Goal: Information Seeking & Learning: Learn about a topic

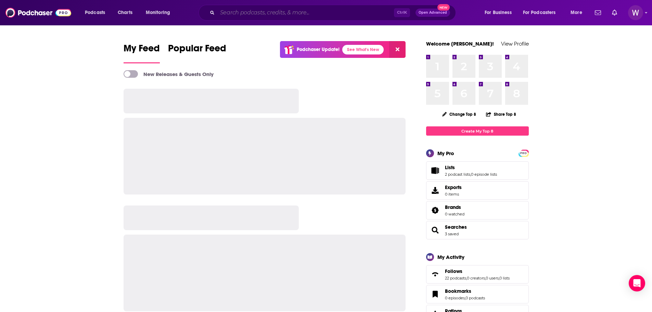
click at [257, 11] on input "Search podcasts, credits, & more..." at bounding box center [305, 12] width 177 height 11
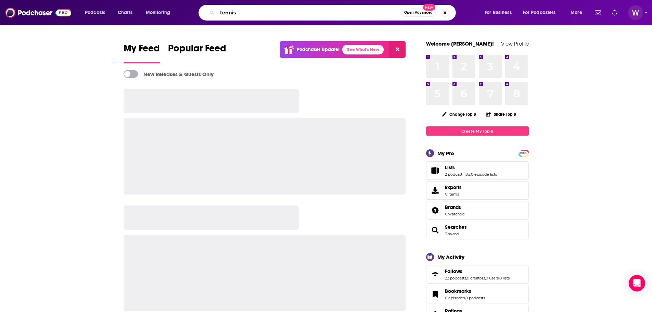
type input "tennis"
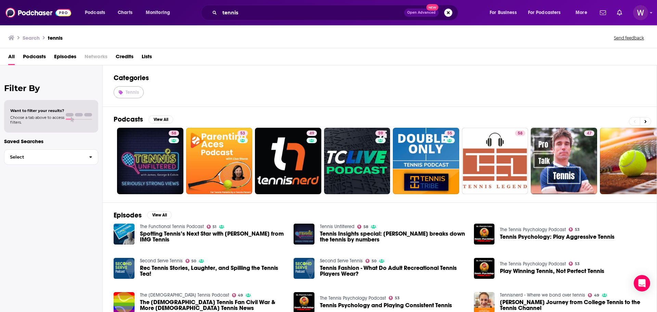
click at [132, 89] on link "Tennis" at bounding box center [129, 92] width 30 height 12
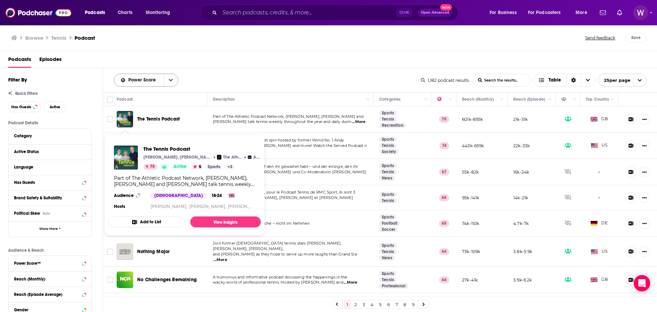
click at [165, 79] on button "open menu" at bounding box center [171, 80] width 14 height 12
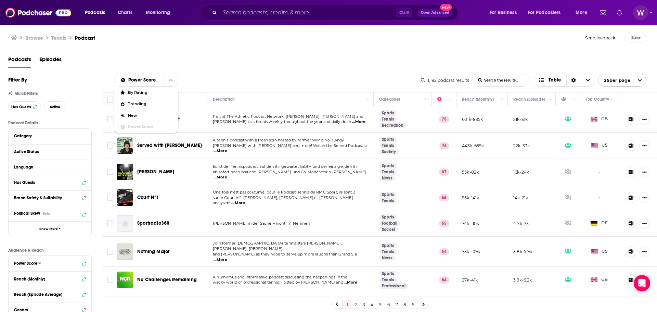
click at [274, 52] on div "Podcasts Episodes" at bounding box center [328, 59] width 657 height 17
click at [596, 103] on icon "Move" at bounding box center [598, 99] width 8 height 8
click at [596, 100] on icon "Move" at bounding box center [598, 99] width 5 height 2
click at [611, 100] on icon "Column Actions" at bounding box center [612, 100] width 3 height 4
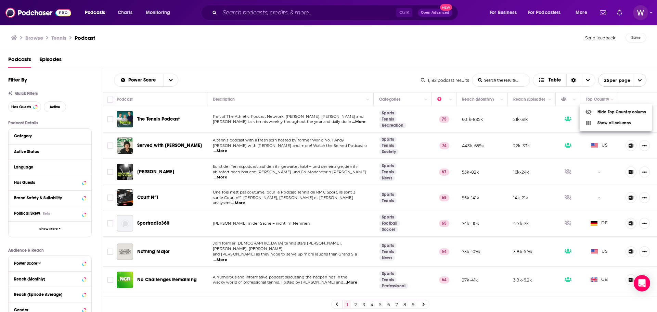
click at [608, 92] on div at bounding box center [328, 156] width 657 height 312
click at [567, 81] on div "Sort Direction" at bounding box center [573, 80] width 14 height 12
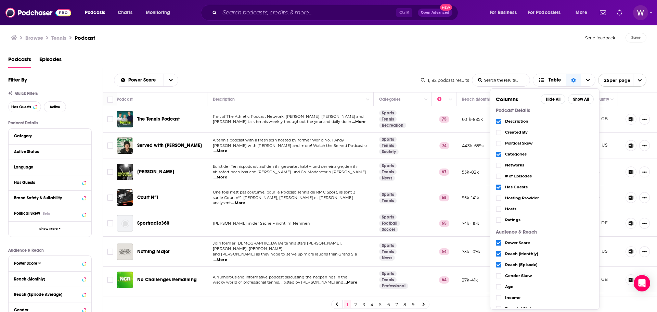
click at [423, 65] on div "Podcasts Episodes" at bounding box center [330, 61] width 644 height 14
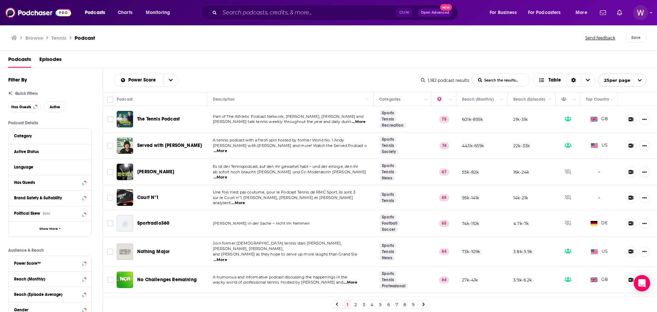
click at [23, 95] on span "Quick Filters" at bounding box center [26, 93] width 23 height 5
click at [23, 94] on span "Quick Filters" at bounding box center [26, 93] width 23 height 5
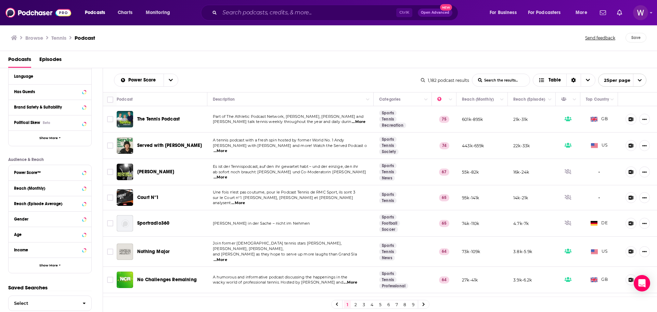
scroll to position [102, 0]
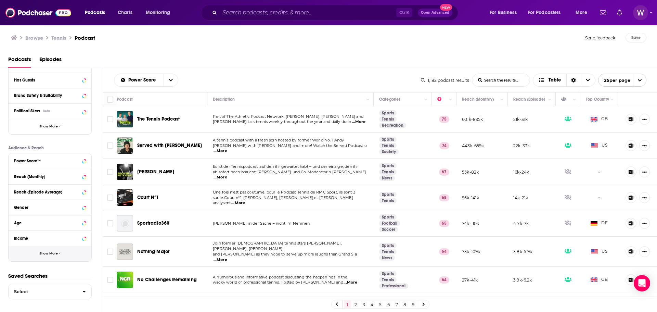
click at [69, 256] on button "Show More" at bounding box center [50, 253] width 83 height 15
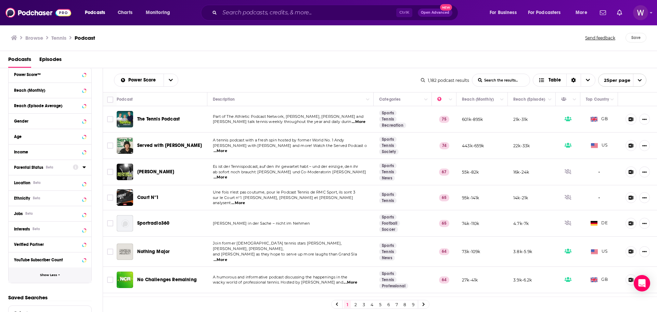
scroll to position [205, 0]
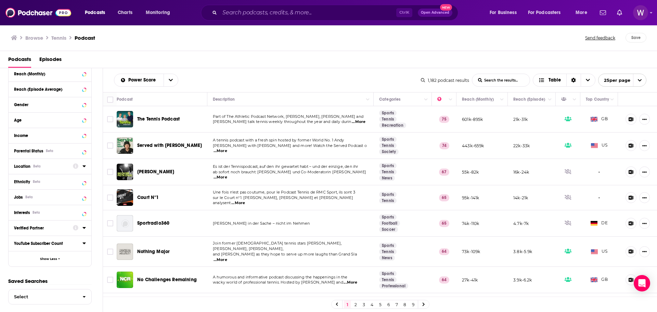
click at [84, 166] on icon at bounding box center [83, 166] width 3 height 2
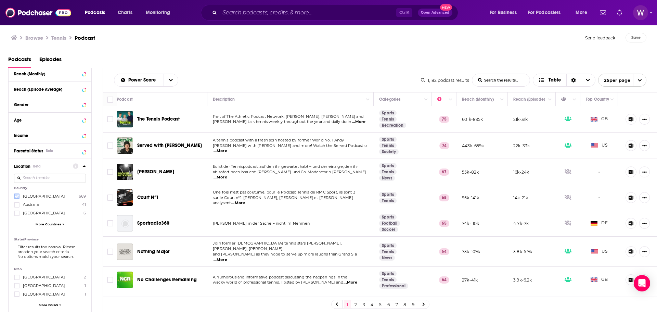
click at [14, 196] on label at bounding box center [16, 195] width 5 height 5
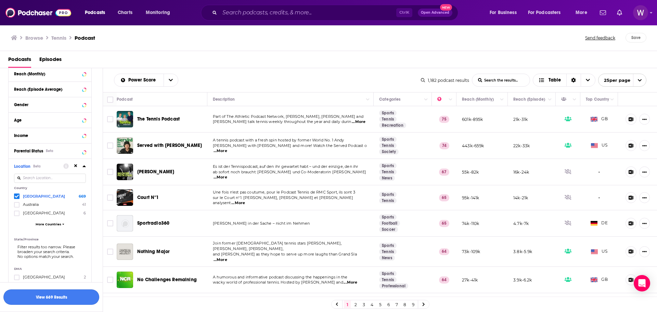
click at [65, 299] on button "View 669 Results" at bounding box center [51, 296] width 96 height 15
